Goal: Task Accomplishment & Management: Use online tool/utility

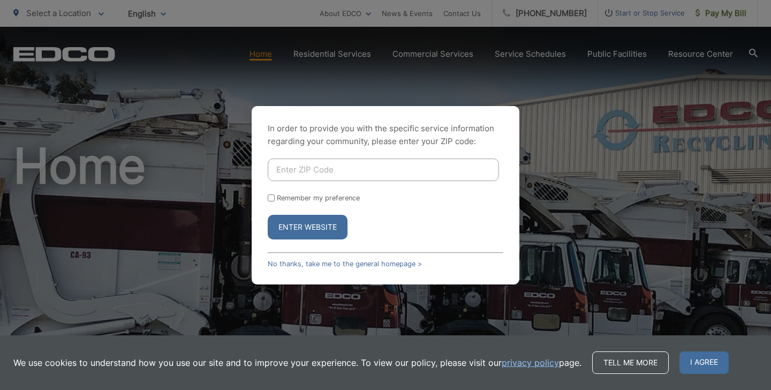
click at [344, 176] on input "Enter ZIP Code" at bounding box center [383, 170] width 231 height 22
click at [346, 168] on input "Enter ZIP Code" at bounding box center [383, 170] width 231 height 22
click at [345, 168] on input "Enter ZIP Code" at bounding box center [383, 170] width 231 height 22
type input "92024"
click at [307, 227] on button "Enter Website" at bounding box center [308, 227] width 80 height 25
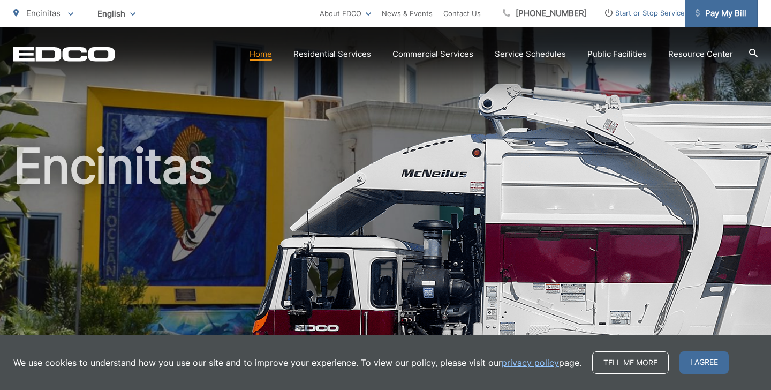
click at [731, 17] on span "Pay My Bill" at bounding box center [721, 13] width 51 height 13
